Goal: Communication & Community: Ask a question

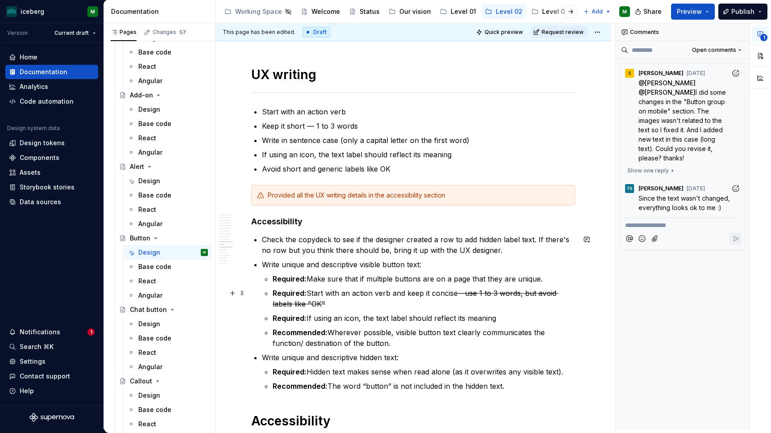
scroll to position [2276, 0]
type textarea "*"
click at [590, 94] on button "button" at bounding box center [587, 94] width 12 height 12
click at [470, 122] on button "Mention someone" at bounding box center [465, 123] width 12 height 12
click at [486, 98] on span "[PERSON_NAME]" at bounding box center [491, 98] width 51 height 9
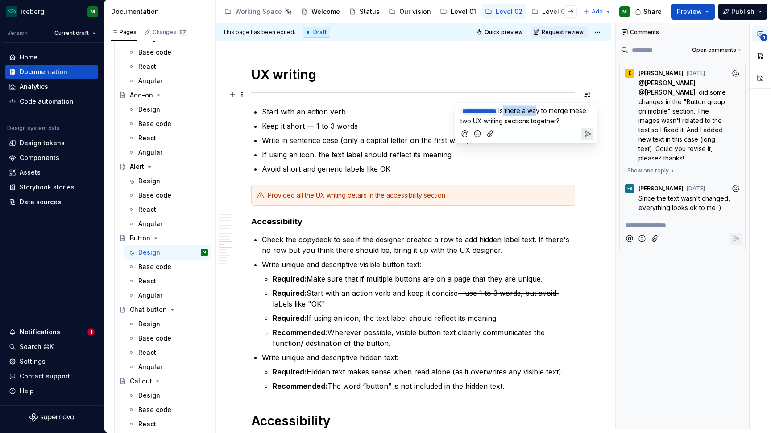
drag, startPoint x: 548, startPoint y: 111, endPoint x: 519, endPoint y: 110, distance: 29.0
click at [519, 110] on span "Is there a way to merge these two UX writing sections together?" at bounding box center [525, 116] width 128 height 18
click at [589, 143] on icon "Send" at bounding box center [588, 143] width 5 height 5
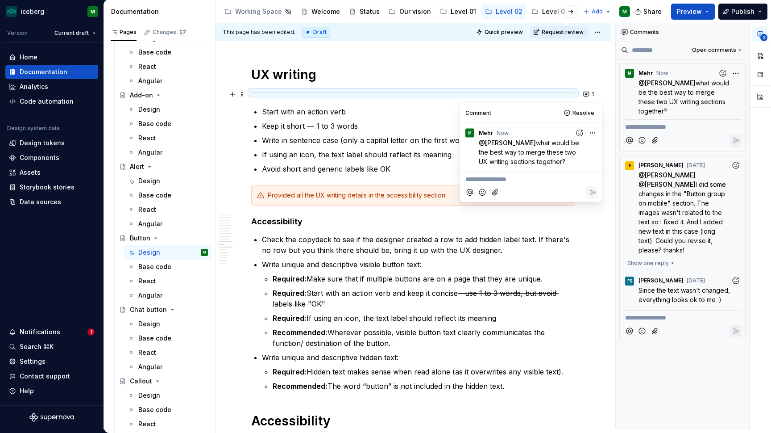
drag, startPoint x: 570, startPoint y: 161, endPoint x: 535, endPoint y: 142, distance: 39.8
click at [535, 142] on p "@ [PERSON_NAME] what would be the best way to merge these two UX writing sectio…" at bounding box center [533, 151] width 109 height 28
copy span "what would be the best way to merge these two UX writing sections together?"
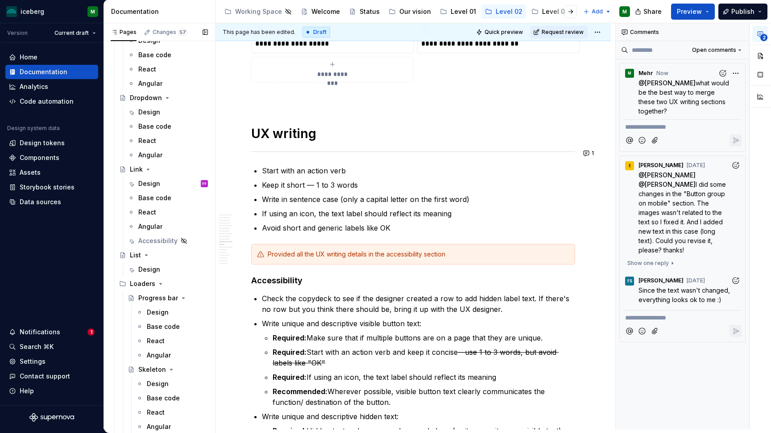
scroll to position [868, 0]
click at [147, 186] on div "Design" at bounding box center [149, 185] width 22 height 9
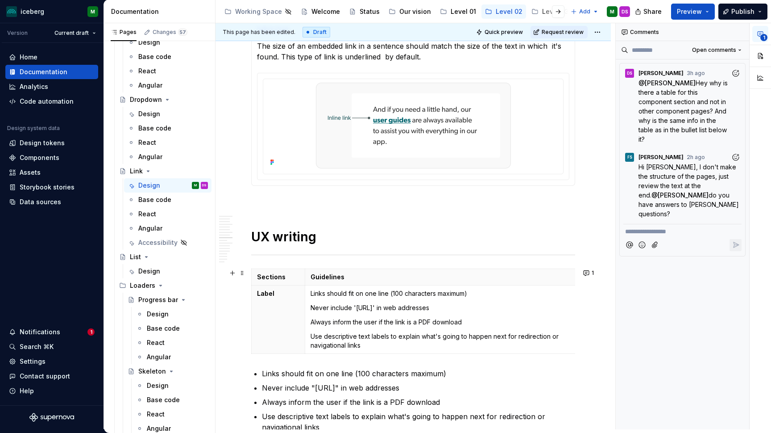
scroll to position [1223, 0]
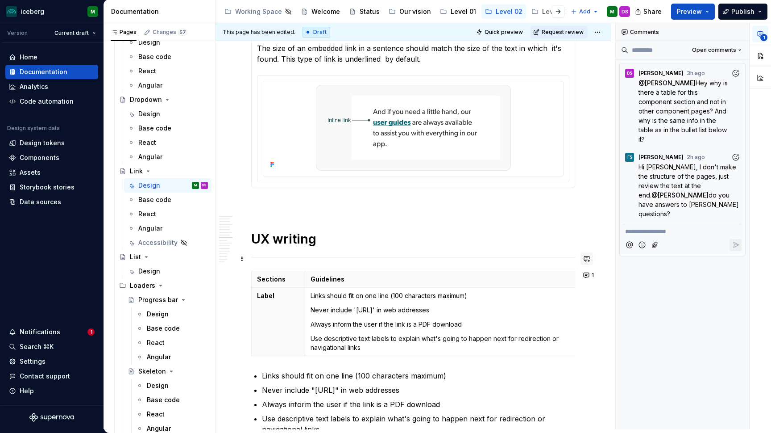
type textarea "*"
click at [591, 258] on button "button" at bounding box center [587, 258] width 12 height 12
click at [462, 274] on span "what would be the best way to merge these two UX writing sections together?" at bounding box center [527, 278] width 132 height 17
click at [466, 295] on icon "Mention someone" at bounding box center [465, 297] width 6 height 6
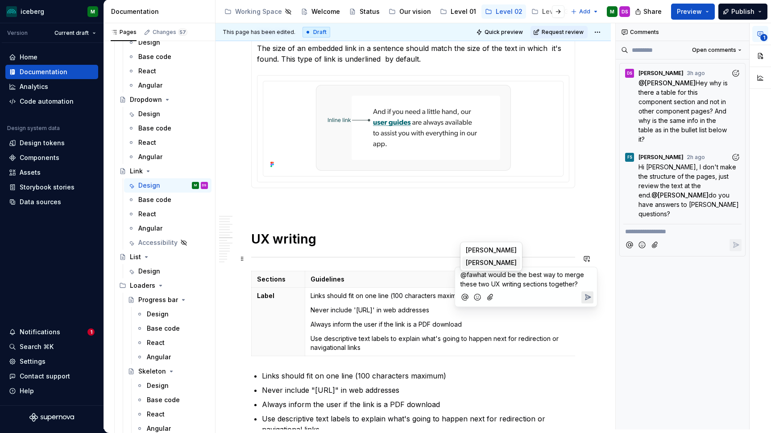
click at [497, 262] on span "[PERSON_NAME]" at bounding box center [491, 262] width 51 height 9
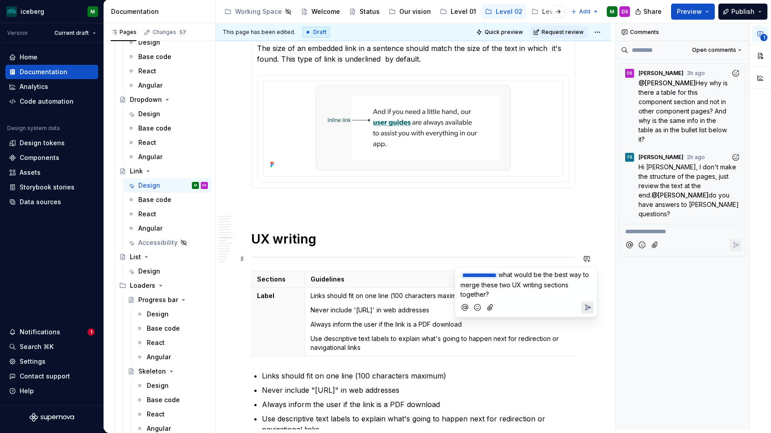
click at [591, 309] on icon "Send" at bounding box center [587, 307] width 9 height 9
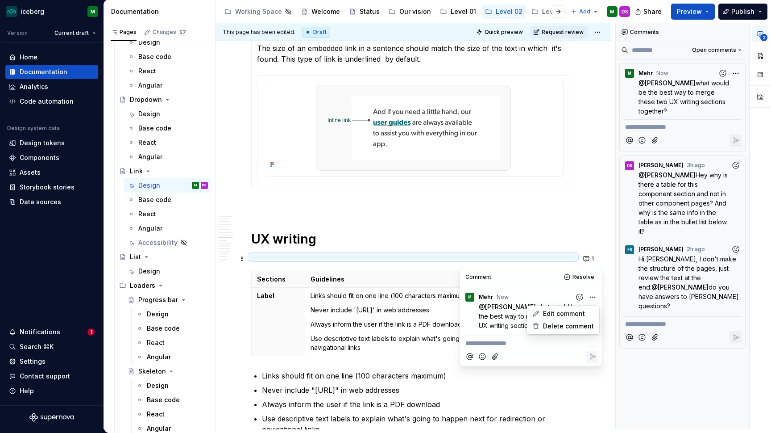
click at [592, 296] on html "iceberg M Version Current draft Home Documentation Analytics Code automation De…" at bounding box center [385, 216] width 771 height 433
click at [569, 314] on span "Edit comment" at bounding box center [564, 313] width 42 height 9
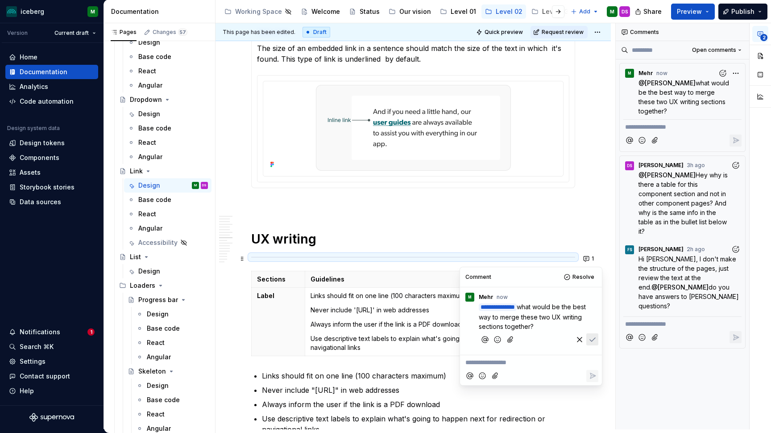
click at [535, 306] on span "what would be the best way to merge these two UX writing sections together?" at bounding box center [533, 316] width 109 height 27
click at [593, 337] on icon "Save" at bounding box center [592, 339] width 9 height 9
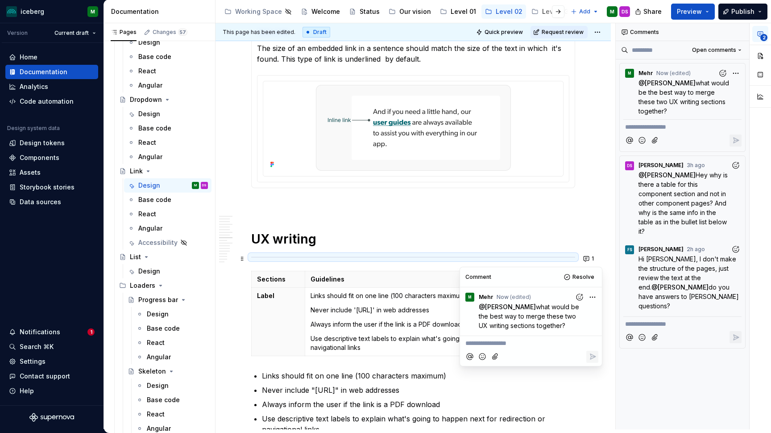
click at [582, 380] on div "**********" at bounding box center [413, 436] width 395 height 2994
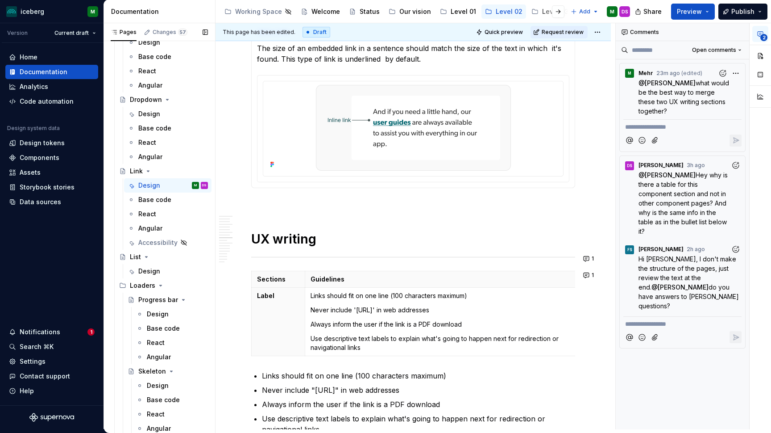
type textarea "*"
